Goal: Information Seeking & Learning: Find specific fact

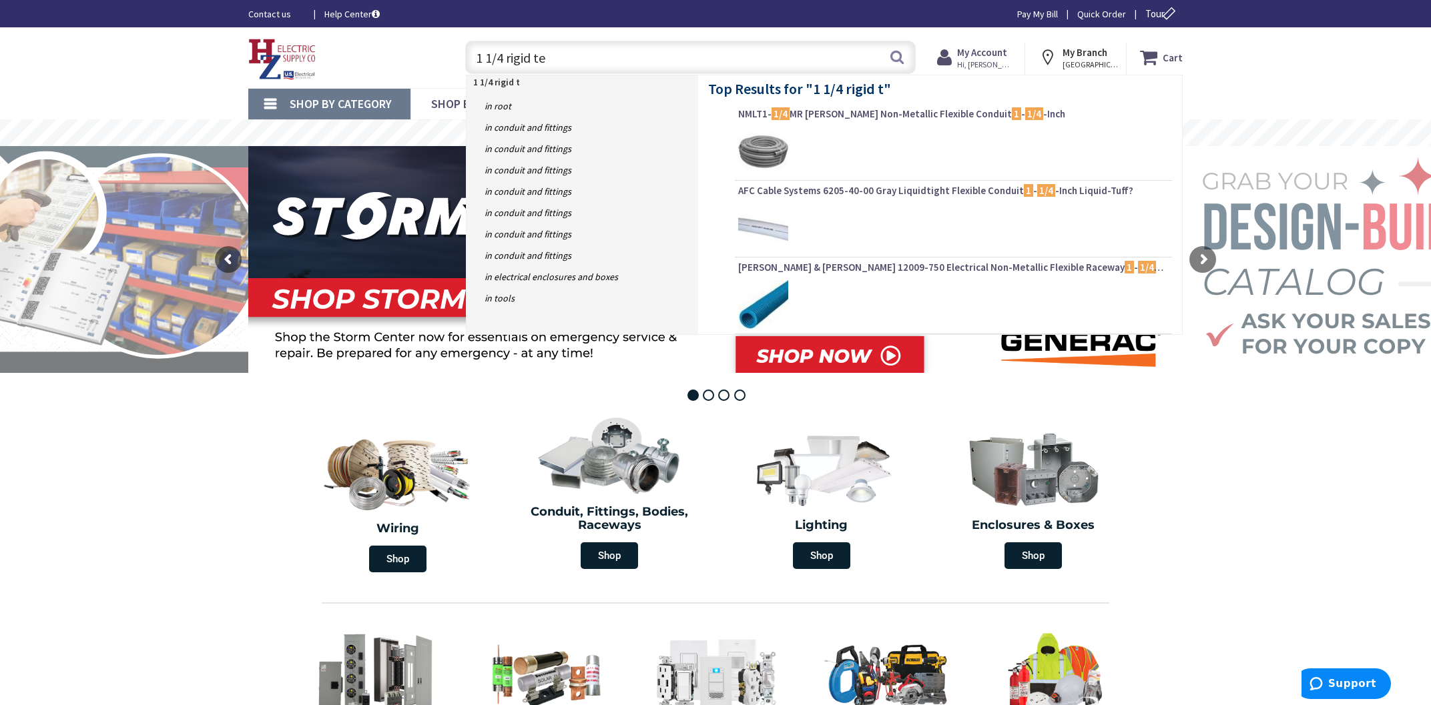
type input "1 1/4 rigid tee"
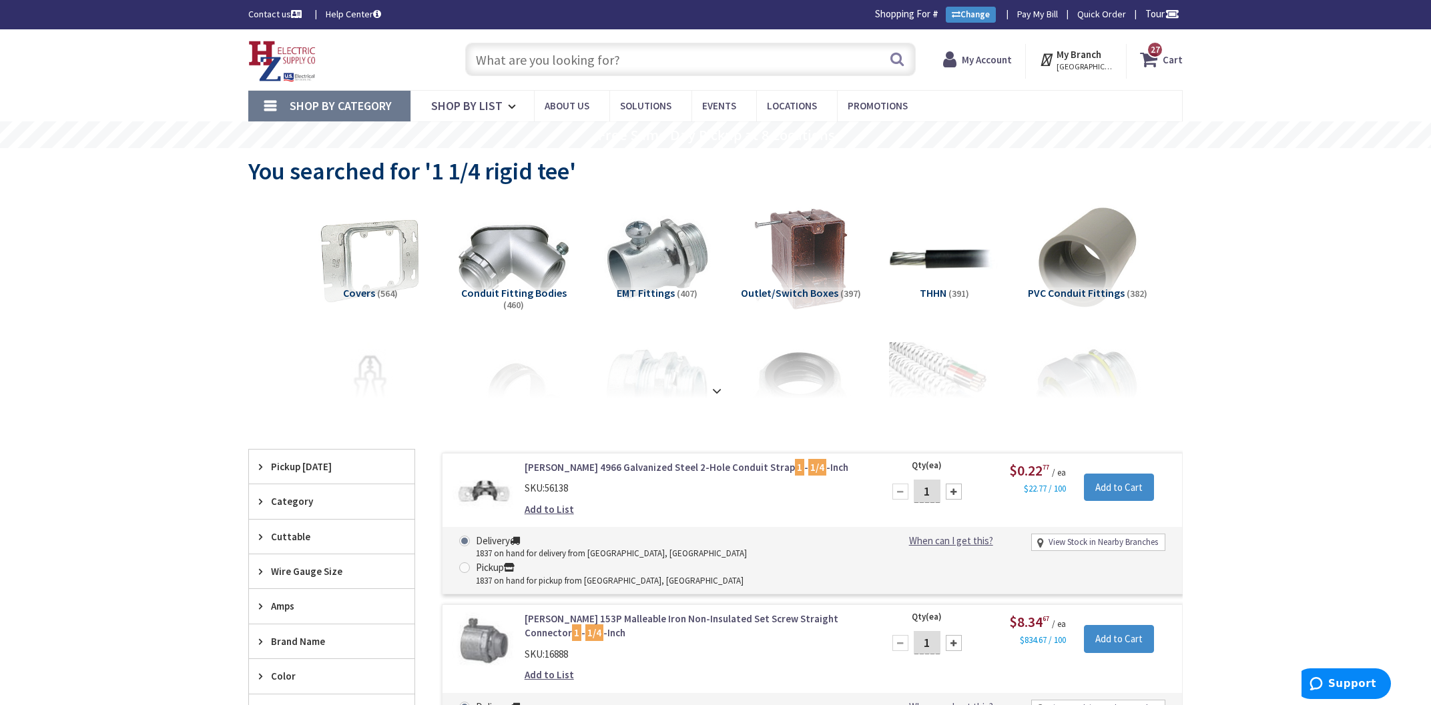
click at [633, 60] on input "text" at bounding box center [690, 59] width 450 height 33
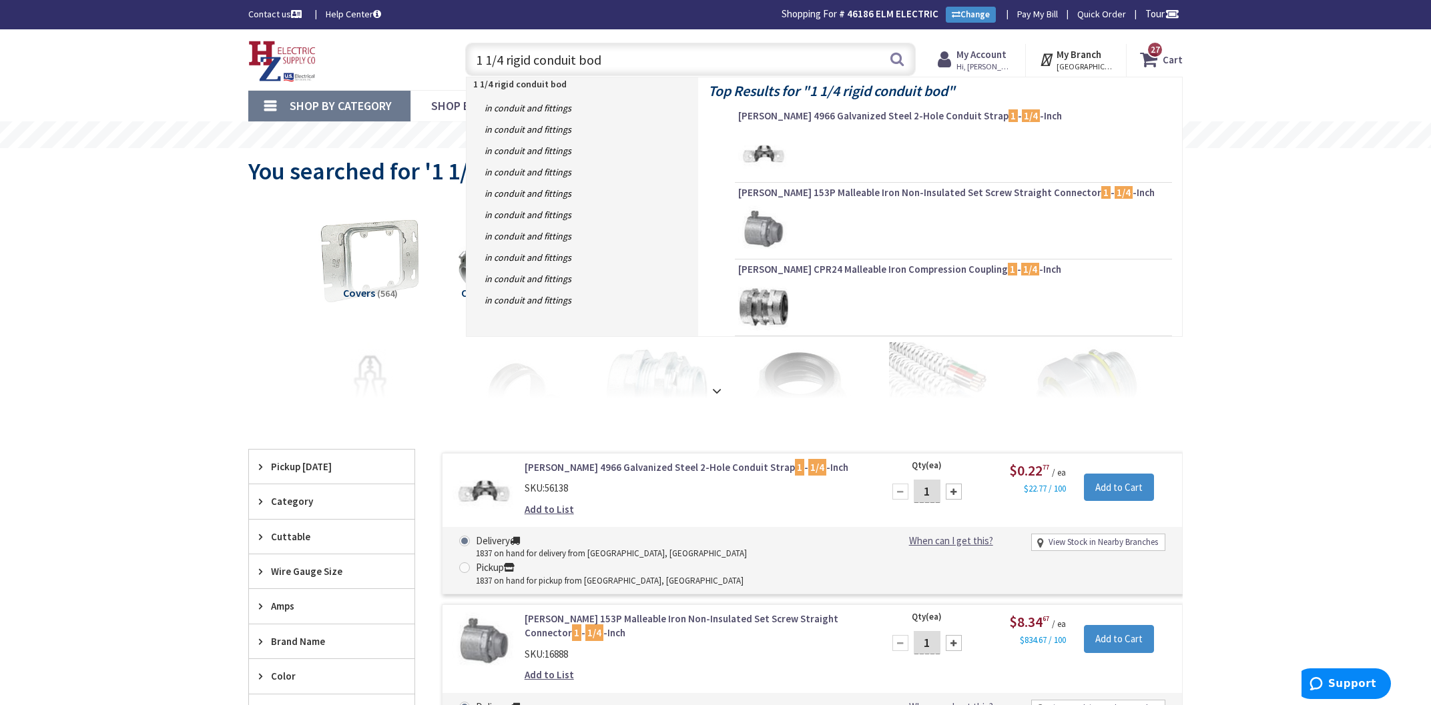
type input "1 1/4 rigid conduit body"
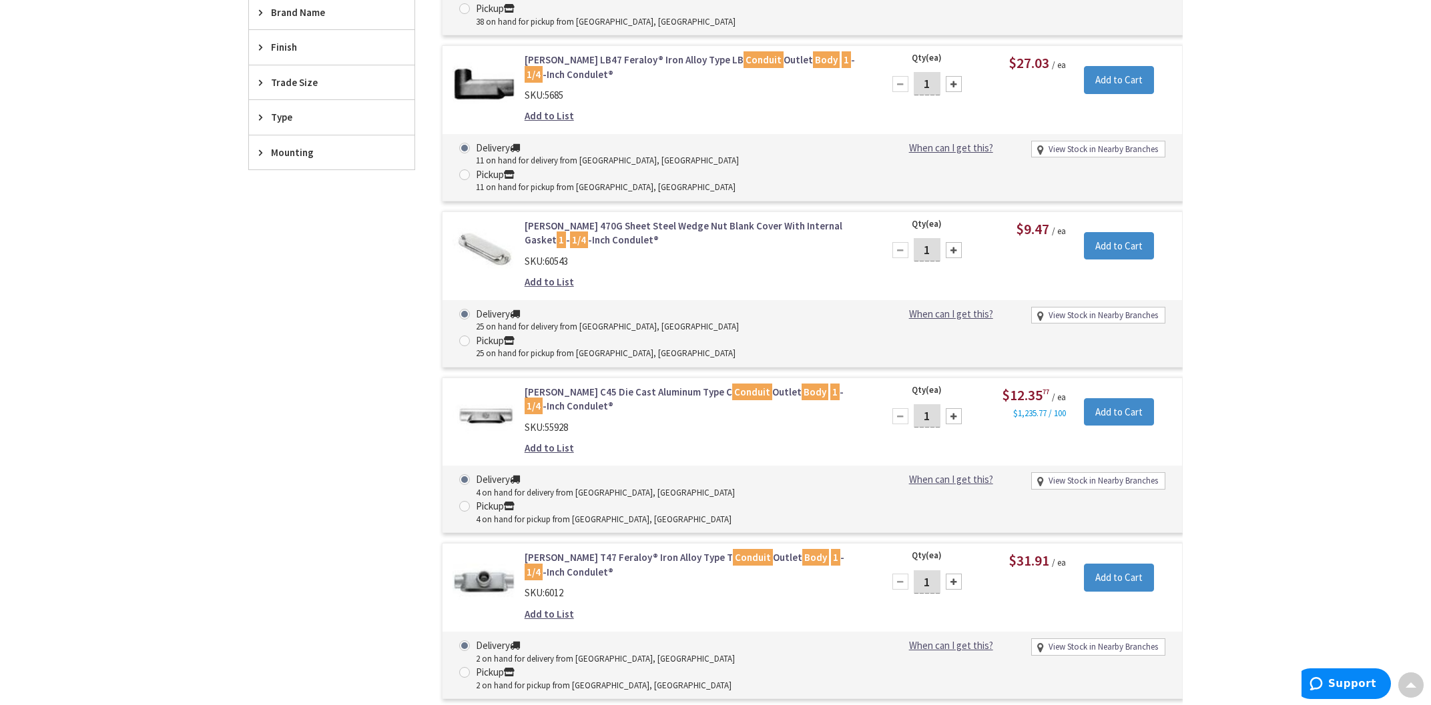
scroll to position [503, 0]
